Goal: Task Accomplishment & Management: Use online tool/utility

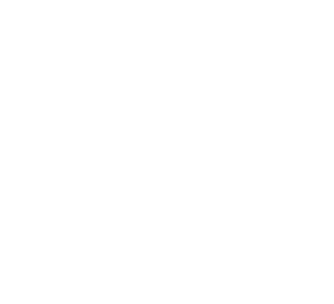
click at [59, 19] on html at bounding box center [167, 152] width 334 height 304
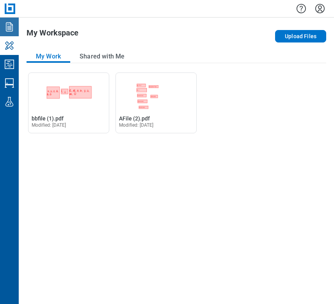
click at [9, 28] on icon "Documents" at bounding box center [9, 27] width 12 height 12
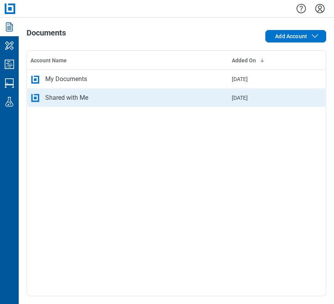
click at [228, 88] on td "[DATE]" at bounding box center [258, 97] width 60 height 19
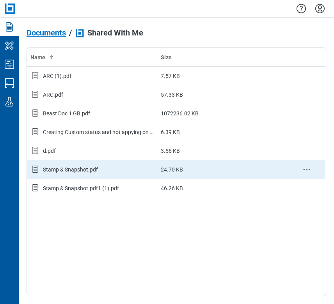
click at [62, 162] on td "Stamp & Snapshot.pdf" at bounding box center [92, 169] width 131 height 19
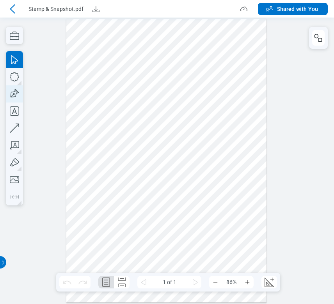
click at [10, 93] on icon "button" at bounding box center [14, 93] width 17 height 17
drag, startPoint x: 78, startPoint y: 131, endPoint x: 100, endPoint y: 145, distance: 26.7
click at [100, 145] on div at bounding box center [166, 160] width 200 height 283
click at [14, 10] on icon at bounding box center [12, 8] width 9 height 9
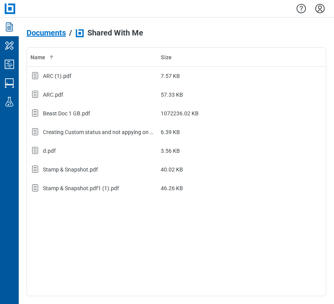
click at [41, 24] on div "Documents / Shared With Me Name Size ARC (1).pdf 7.57 KB ARC.pdf 57.33 KB Beast…" at bounding box center [176, 161] width 315 height 287
click at [43, 32] on span "Documents" at bounding box center [46, 32] width 39 height 9
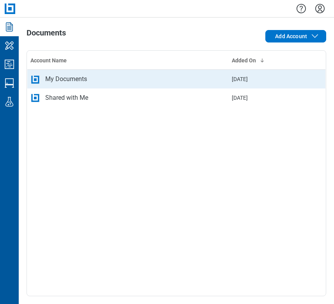
click at [66, 85] on td "My Documents" at bounding box center [127, 79] width 201 height 19
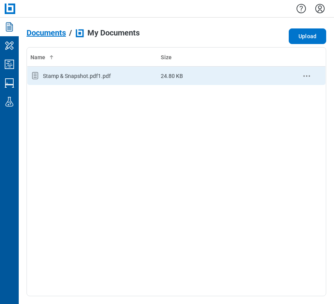
click at [64, 71] on div "Stamp & Snapshot.pdf1.pdf" at bounding box center [92, 76] width 124 height 10
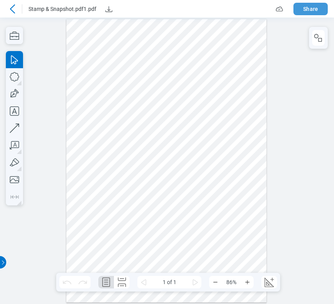
click at [309, 7] on button "Share" at bounding box center [310, 9] width 34 height 12
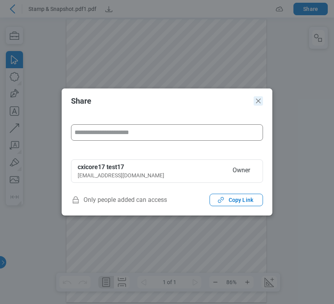
click at [256, 101] on icon "Close" at bounding box center [257, 100] width 9 height 9
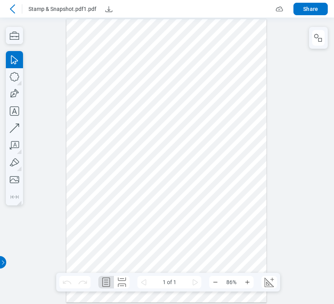
click at [11, 9] on icon at bounding box center [12, 8] width 5 height 9
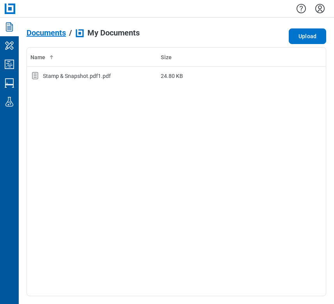
click at [46, 28] on span "Documents" at bounding box center [46, 32] width 39 height 9
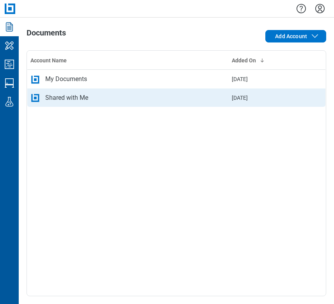
click at [93, 98] on div "Shared with Me" at bounding box center [127, 97] width 195 height 9
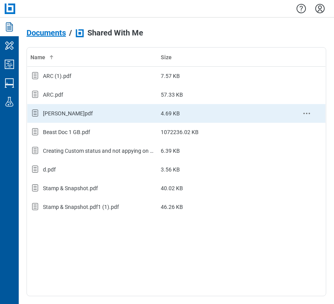
click at [129, 113] on div "[PERSON_NAME]pdf" at bounding box center [92, 113] width 124 height 10
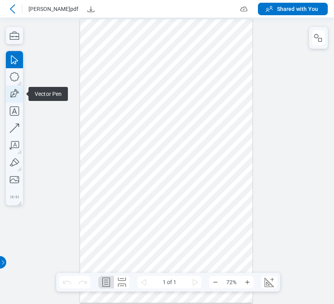
click at [12, 100] on icon "button" at bounding box center [14, 93] width 17 height 17
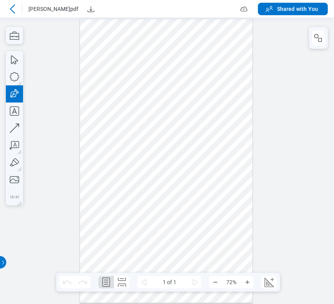
drag, startPoint x: 95, startPoint y: 94, endPoint x: 138, endPoint y: 141, distance: 63.4
click at [138, 141] on div at bounding box center [166, 161] width 172 height 284
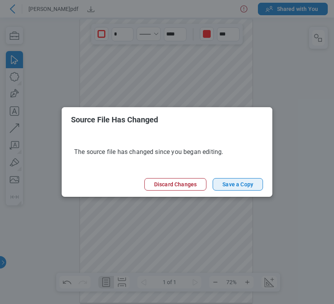
click at [244, 184] on button "Save a Copy" at bounding box center [237, 184] width 50 height 12
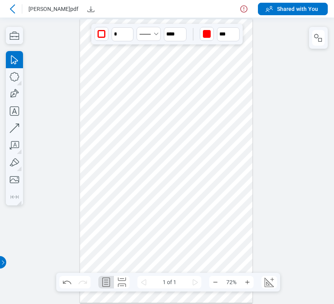
click at [246, 12] on icon at bounding box center [243, 8] width 9 height 9
click at [16, 6] on icon at bounding box center [12, 8] width 9 height 9
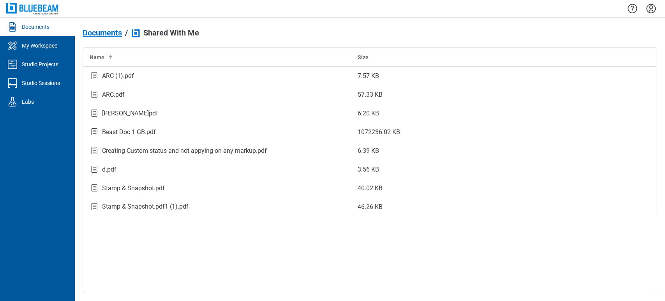
click at [333, 7] on icon "Settings" at bounding box center [651, 8] width 12 height 12
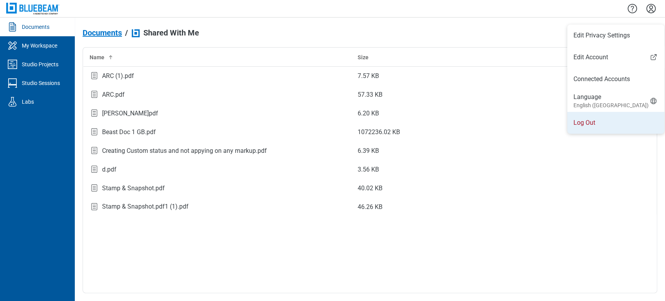
click at [333, 124] on li "Log Out" at bounding box center [616, 123] width 97 height 22
